Goal: Task Accomplishment & Management: Complete application form

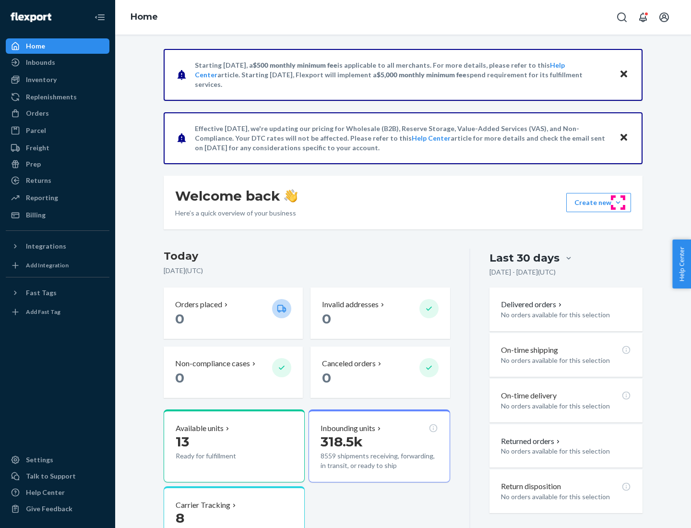
click at [618, 202] on button "Create new Create new inbound Create new order Create new product" at bounding box center [598, 202] width 65 height 19
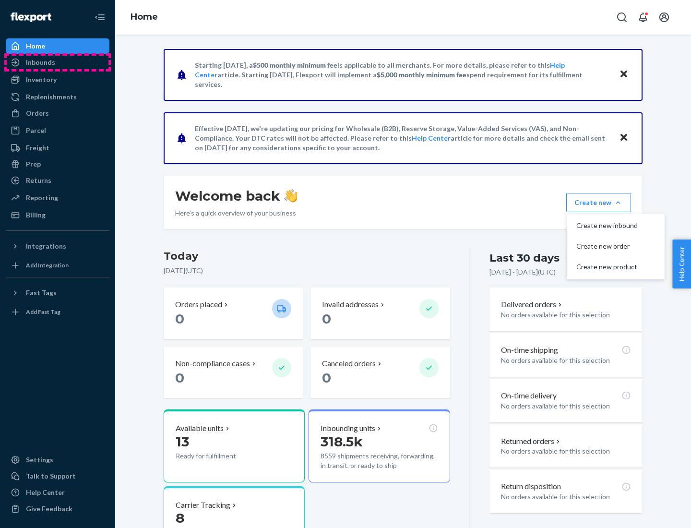
click at [58, 62] on div "Inbounds" at bounding box center [58, 62] width 102 height 13
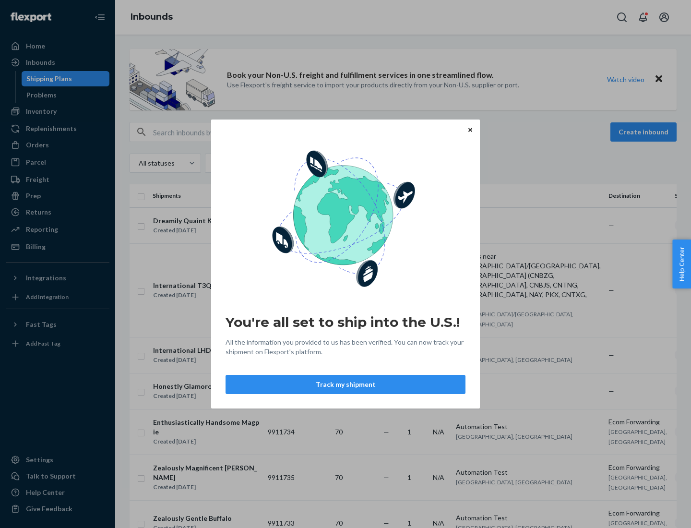
click at [58, 111] on div "You're all set to ship into the U.S.! All the information you provided to us ha…" at bounding box center [345, 264] width 691 height 528
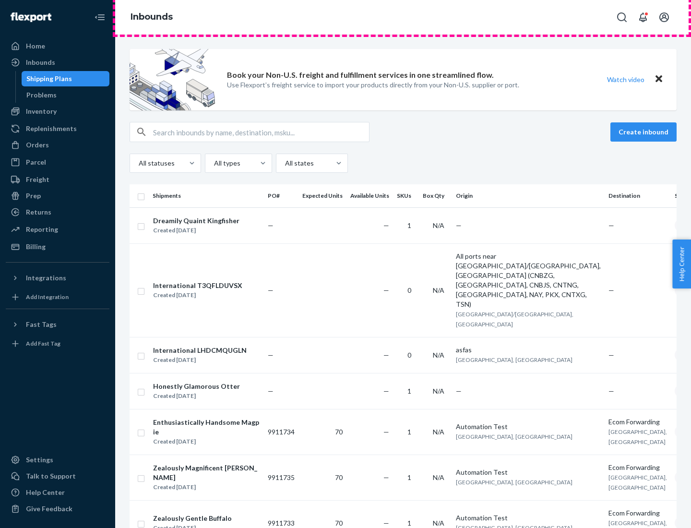
click at [403, 17] on div "Inbounds" at bounding box center [403, 17] width 576 height 35
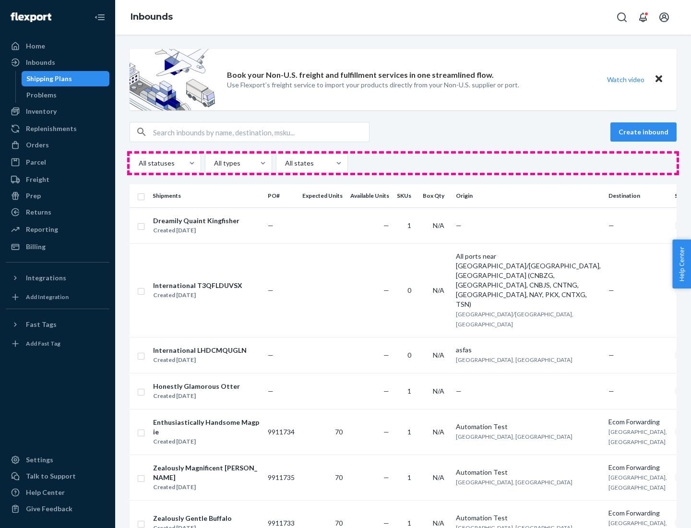
click at [403, 163] on div "All statuses All types All states" at bounding box center [403, 162] width 547 height 19
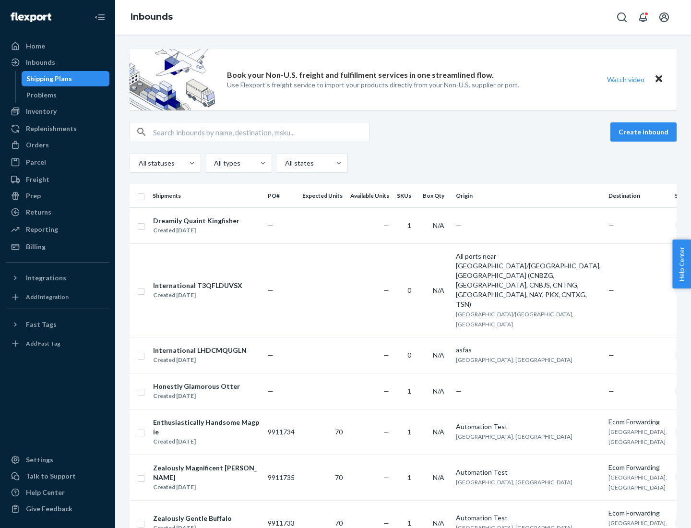
click at [47, 79] on div "Shipping Plans" at bounding box center [49, 79] width 46 height 10
click at [645, 132] on button "Create inbound" at bounding box center [643, 131] width 66 height 19
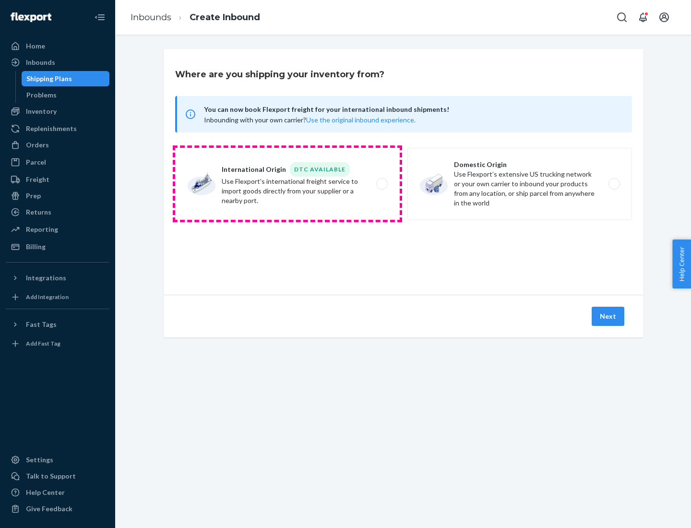
click at [287, 184] on label "International Origin DTC Available Use Flexport's international freight service…" at bounding box center [287, 184] width 224 height 72
click at [381, 184] on input "International Origin DTC Available Use Flexport's international freight service…" at bounding box center [384, 184] width 6 height 6
radio input "true"
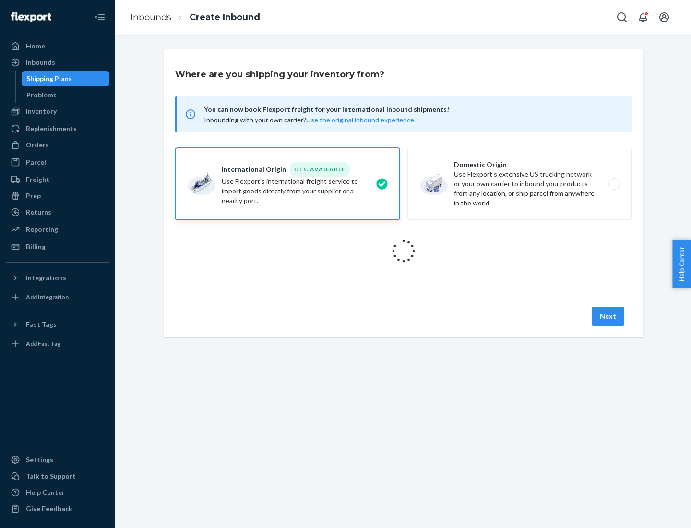
click at [403, 251] on icon at bounding box center [403, 251] width 28 height 28
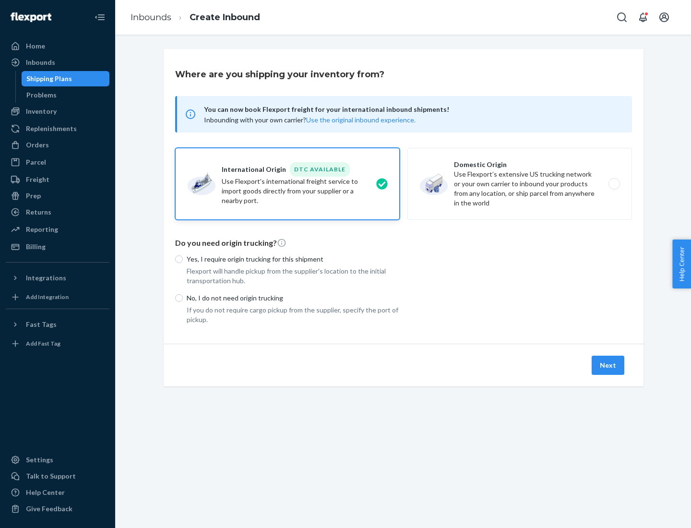
click at [293, 259] on p "Yes, I require origin trucking for this shipment" at bounding box center [293, 259] width 213 height 10
click at [183, 259] on input "Yes, I require origin trucking for this shipment" at bounding box center [179, 259] width 8 height 8
radio input "true"
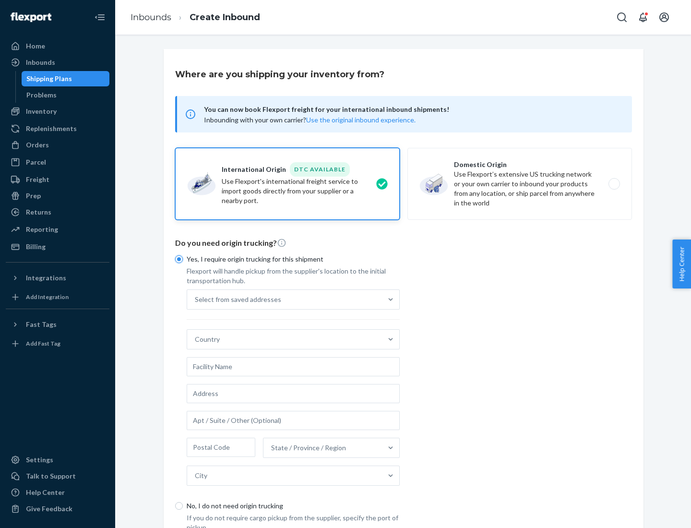
scroll to position [18, 0]
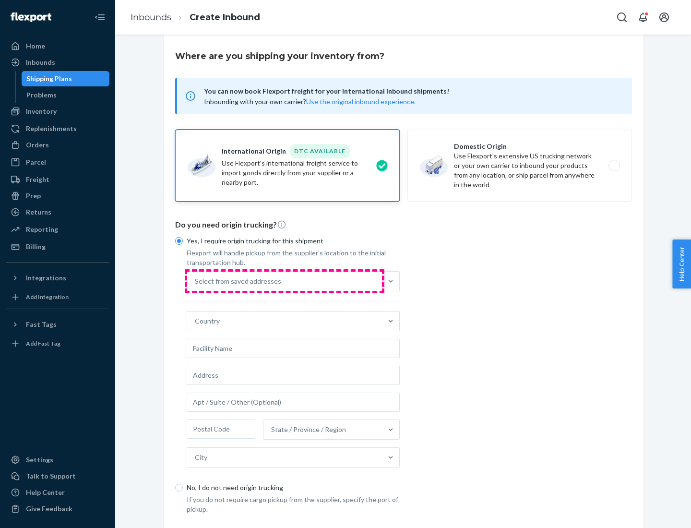
click at [284, 281] on div "Select from saved addresses" at bounding box center [284, 280] width 195 height 19
click at [196, 281] on input "Select from saved addresses" at bounding box center [195, 281] width 1 height 10
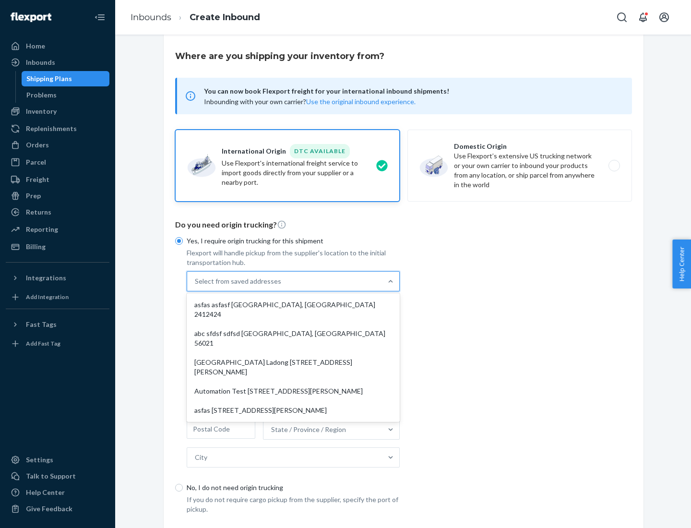
scroll to position [42, 0]
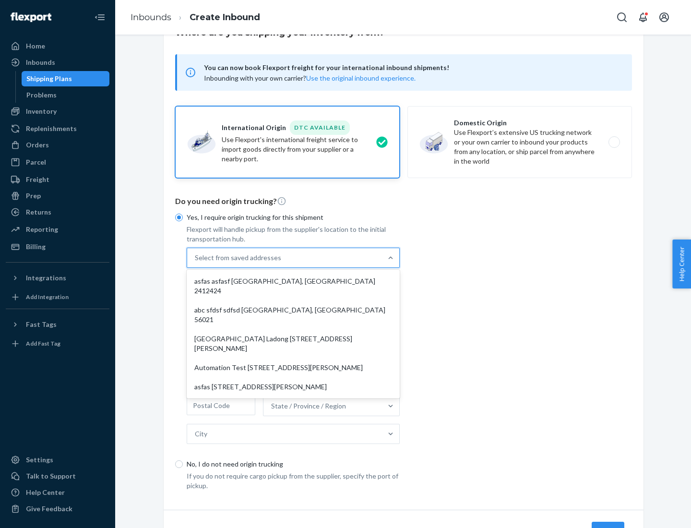
click at [293, 281] on div "asfas asfasf [GEOGRAPHIC_DATA], [GEOGRAPHIC_DATA] 2412424" at bounding box center [293, 285] width 209 height 29
click at [196, 262] on input "option asfas asfasf [GEOGRAPHIC_DATA], [GEOGRAPHIC_DATA] 2412424 focused, 1 of …" at bounding box center [195, 258] width 1 height 10
type input "asfas"
type input "asfasf"
type input "2412424"
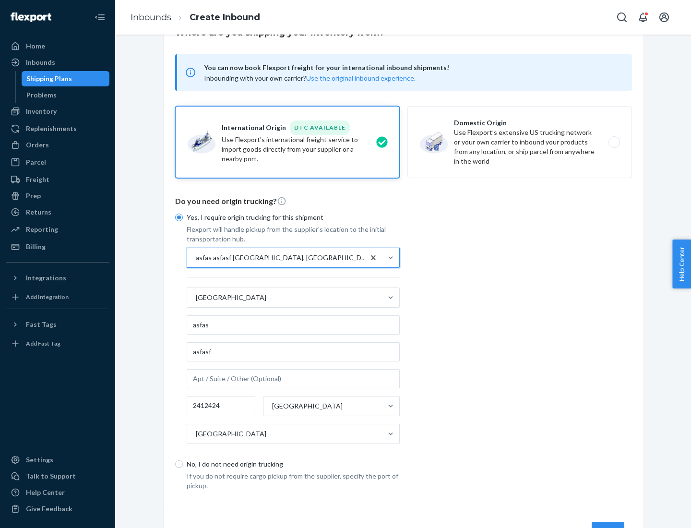
scroll to position [89, 0]
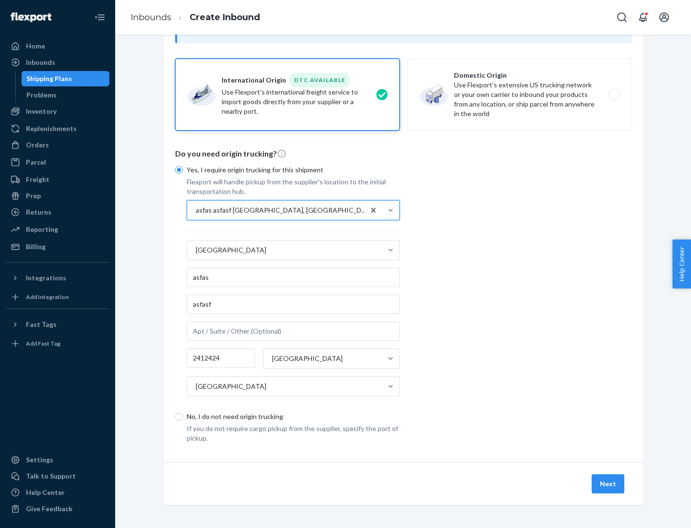
click at [608, 483] on button "Next" at bounding box center [607, 483] width 33 height 19
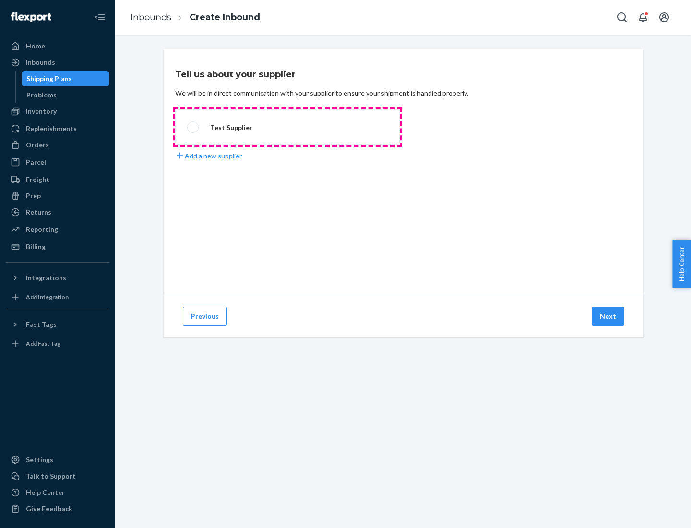
click at [287, 127] on label "Test Supplier" at bounding box center [287, 126] width 224 height 35
click at [193, 127] on input "Test Supplier" at bounding box center [190, 127] width 6 height 6
radio input "true"
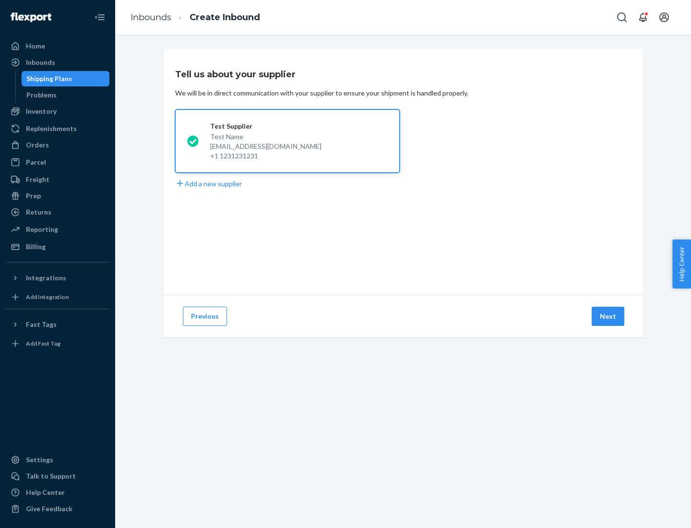
click at [608, 316] on button "Next" at bounding box center [607, 315] width 33 height 19
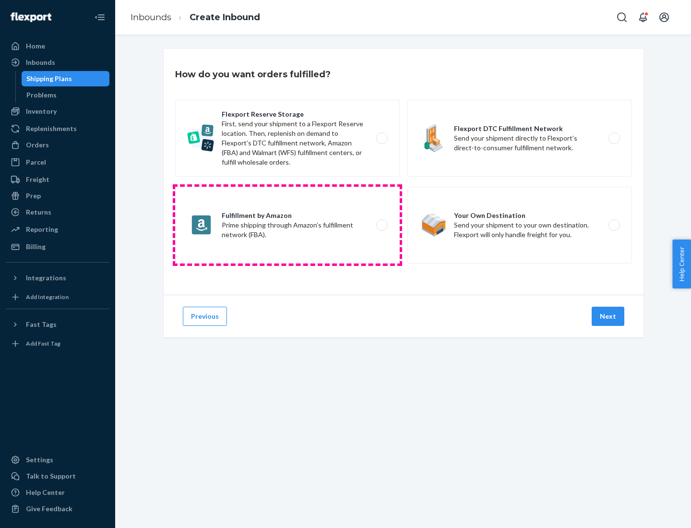
click at [287, 225] on label "Fulfillment by Amazon Prime shipping through Amazon’s fulfillment network (FBA)." at bounding box center [287, 225] width 224 height 77
click at [381, 225] on input "Fulfillment by Amazon Prime shipping through Amazon’s fulfillment network (FBA)." at bounding box center [384, 225] width 6 height 6
radio input "true"
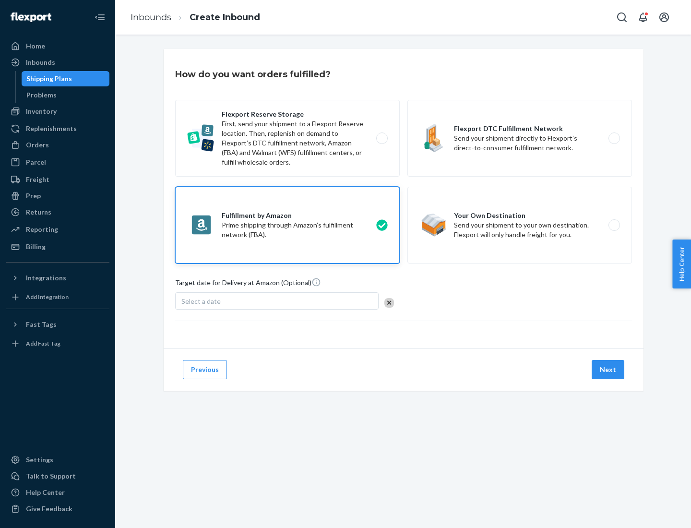
click at [608, 369] on button "Next" at bounding box center [607, 369] width 33 height 19
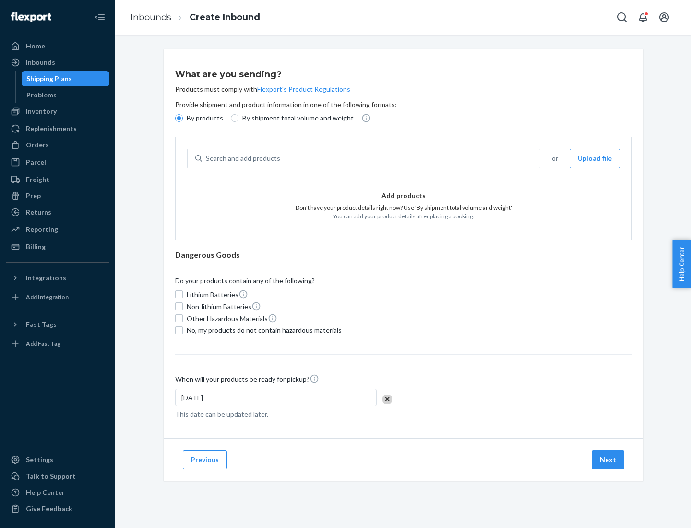
click at [295, 118] on p "By shipment total volume and weight" at bounding box center [297, 118] width 111 height 10
click at [238, 118] on input "By shipment total volume and weight" at bounding box center [235, 118] width 8 height 8
radio input "true"
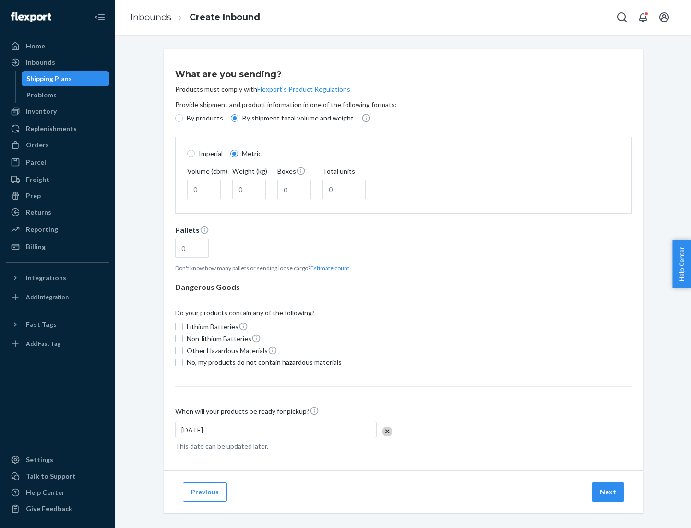
click at [204, 118] on p "By products" at bounding box center [205, 118] width 36 height 10
click at [183, 118] on input "By products" at bounding box center [179, 118] width 8 height 8
radio input "true"
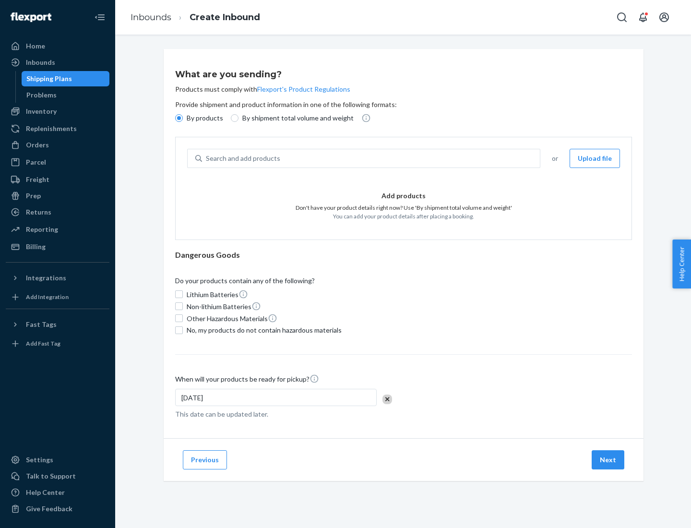
click at [371, 158] on div "Search and add products" at bounding box center [371, 158] width 338 height 17
click at [207, 158] on input "Search and add products" at bounding box center [206, 158] width 1 height 10
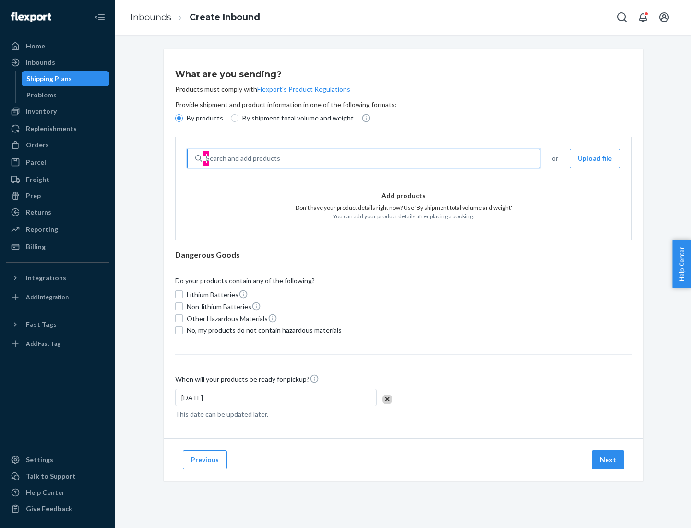
type input "test"
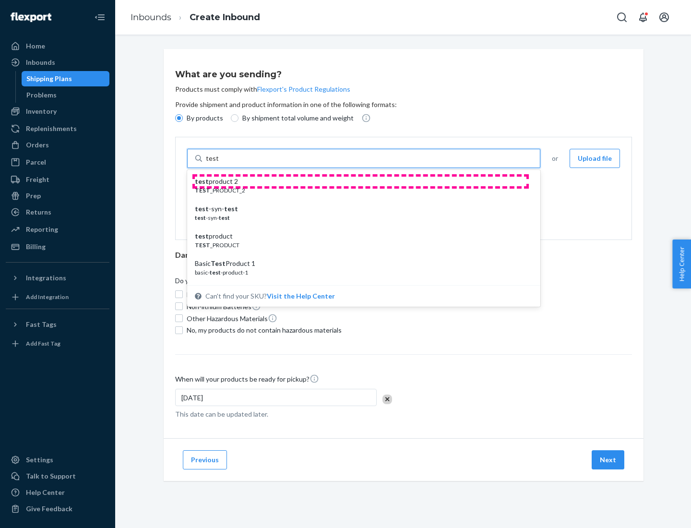
click at [360, 181] on div "test product 2" at bounding box center [360, 182] width 330 height 10
click at [218, 163] on input "test" at bounding box center [212, 158] width 12 height 10
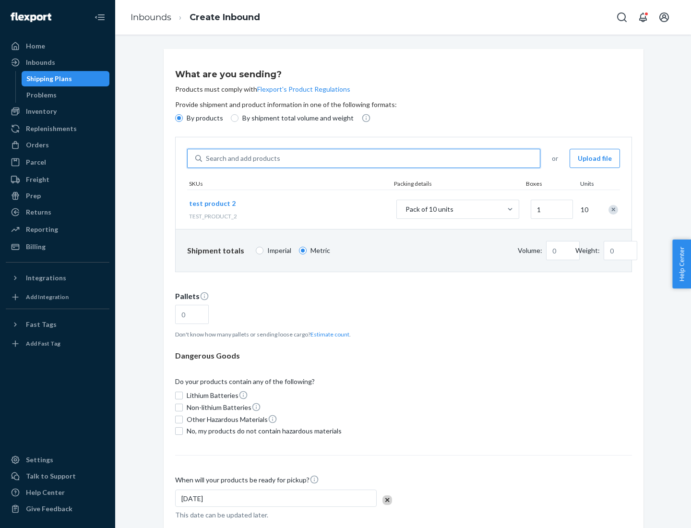
type input "0.02"
type input "22.23"
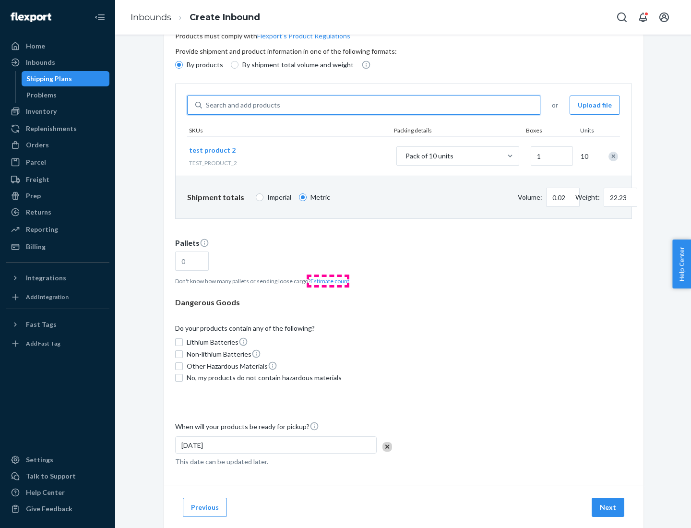
click at [328, 281] on button "Estimate count" at bounding box center [329, 281] width 39 height 8
type input "1"
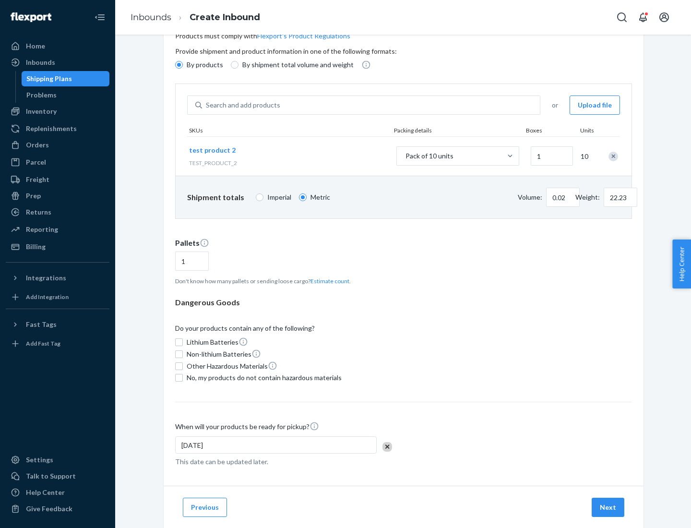
scroll to position [77, 0]
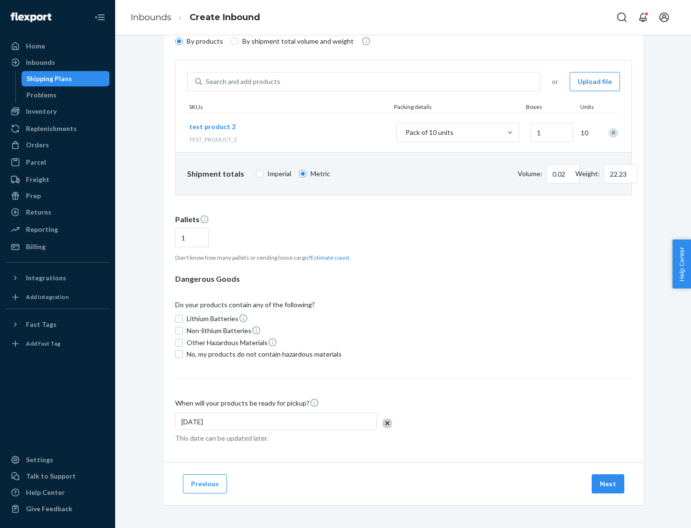
click at [262, 354] on span "No, my products do not contain hazardous materials" at bounding box center [264, 354] width 155 height 10
click at [183, 354] on input "No, my products do not contain hazardous materials" at bounding box center [179, 354] width 8 height 8
checkbox input "true"
click at [608, 483] on button "Next" at bounding box center [607, 483] width 33 height 19
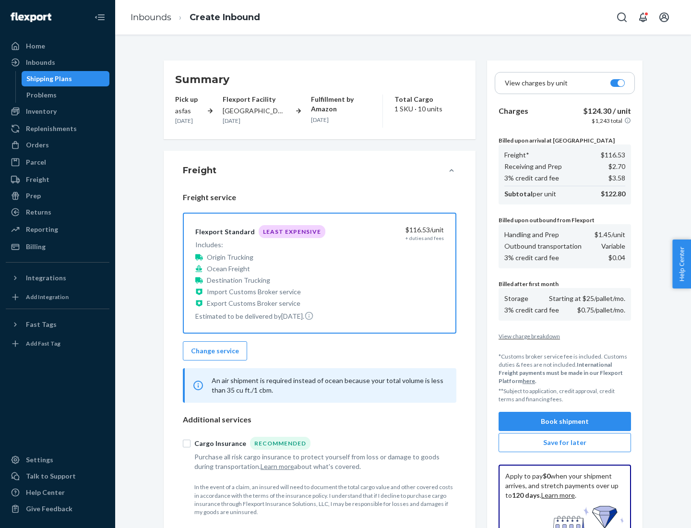
scroll to position [140, 0]
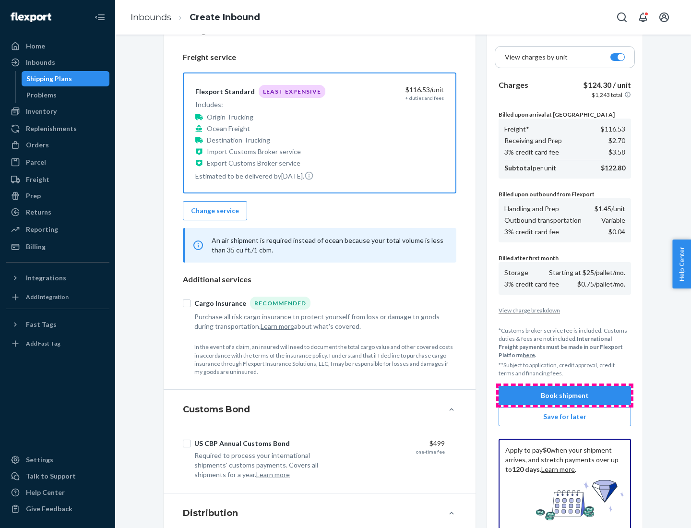
click at [565, 395] on button "Book shipment" at bounding box center [564, 395] width 132 height 19
